Goal: Information Seeking & Learning: Check status

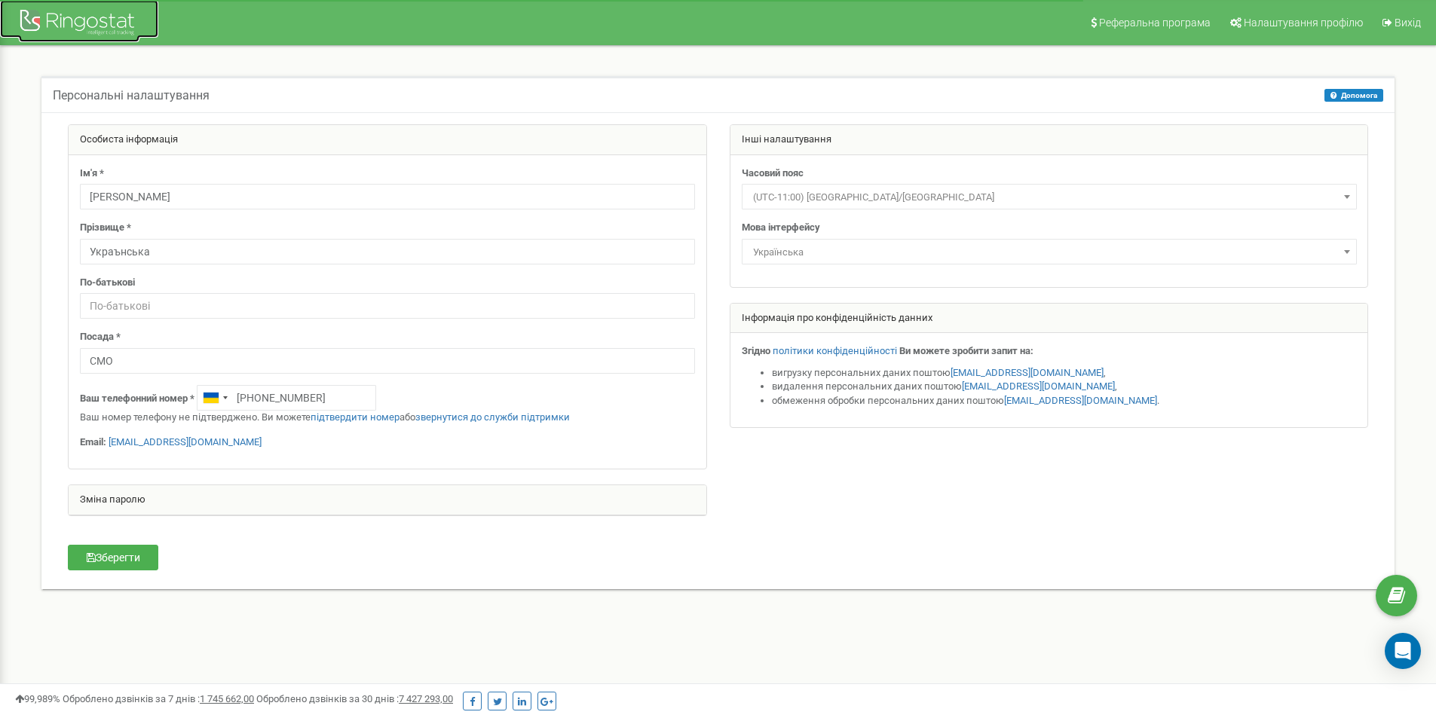
click at [32, 19] on div at bounding box center [79, 24] width 121 height 36
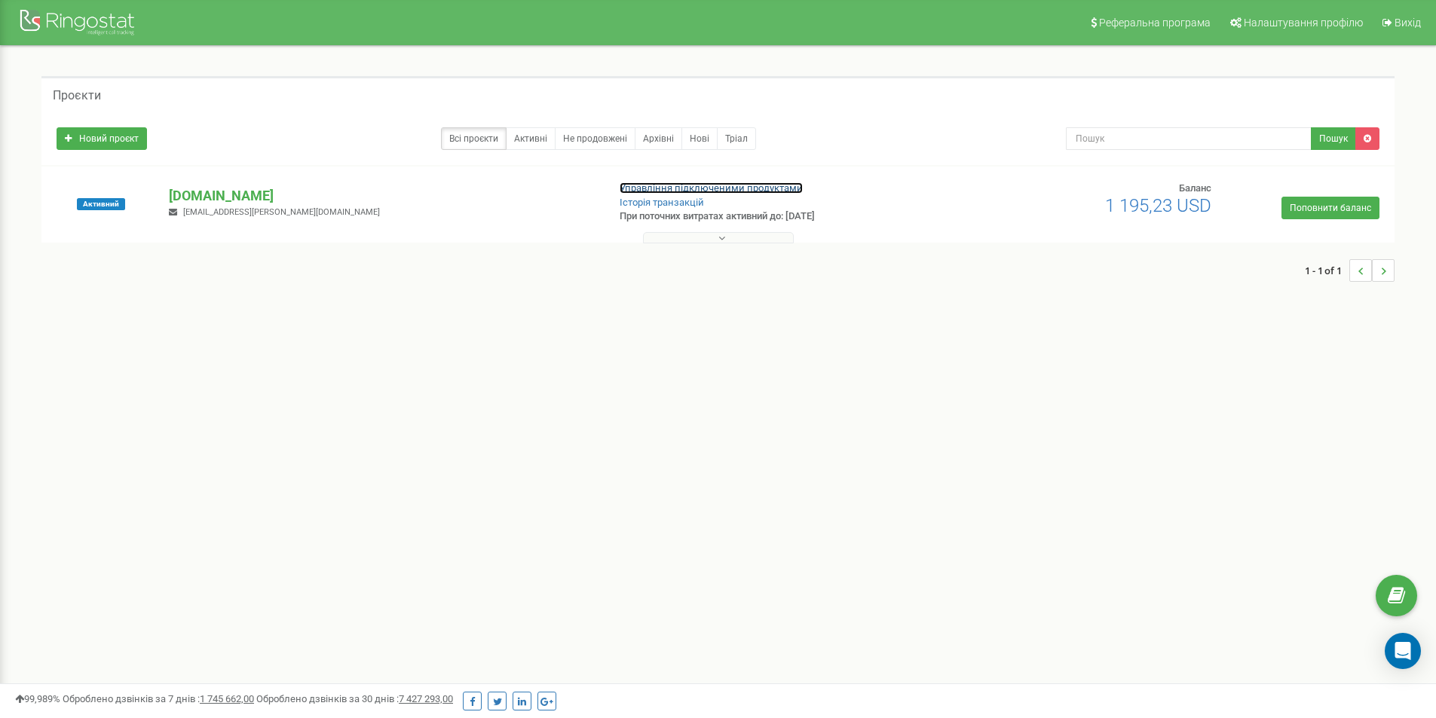
click at [669, 186] on link "Управління підключеними продуктами" at bounding box center [711, 187] width 183 height 11
click at [193, 201] on p "g8tous.com" at bounding box center [382, 196] width 426 height 20
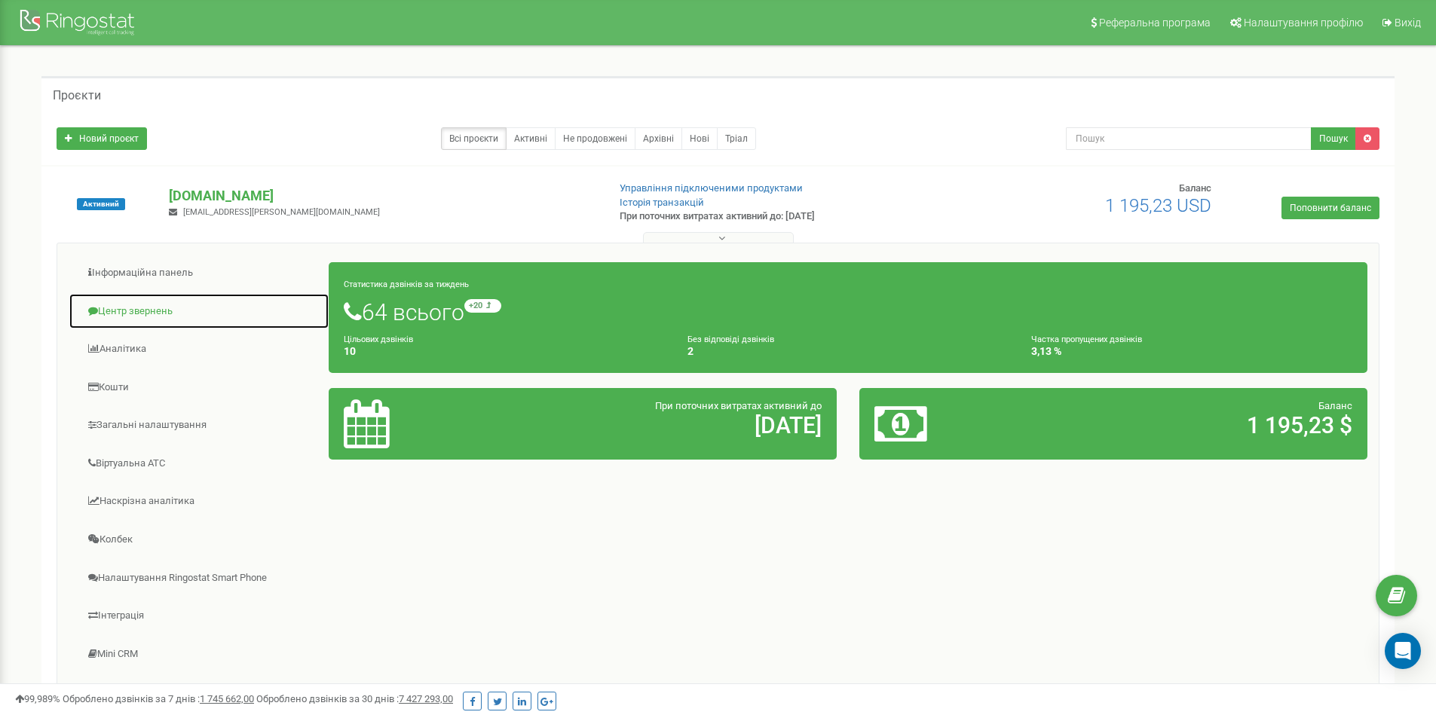
click at [146, 303] on link "Центр звернень" at bounding box center [199, 311] width 261 height 37
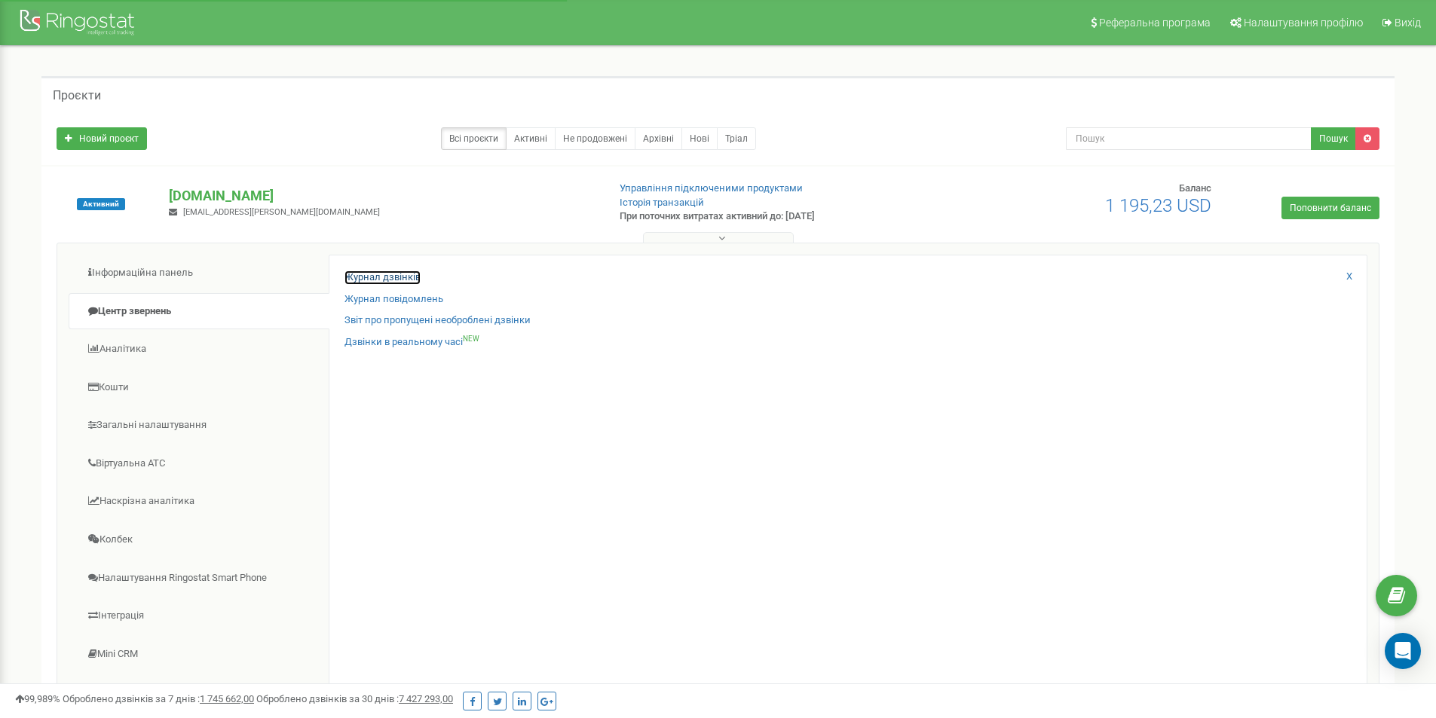
click at [390, 278] on link "Журнал дзвінків" at bounding box center [383, 278] width 76 height 14
